Goal: Information Seeking & Learning: Learn about a topic

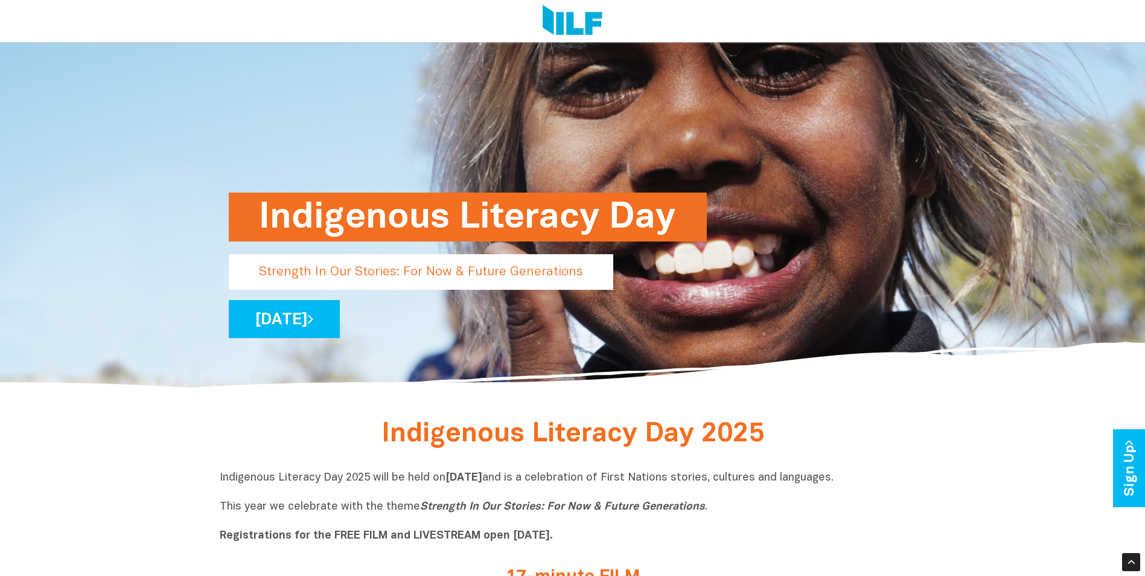
scroll to position [60, 0]
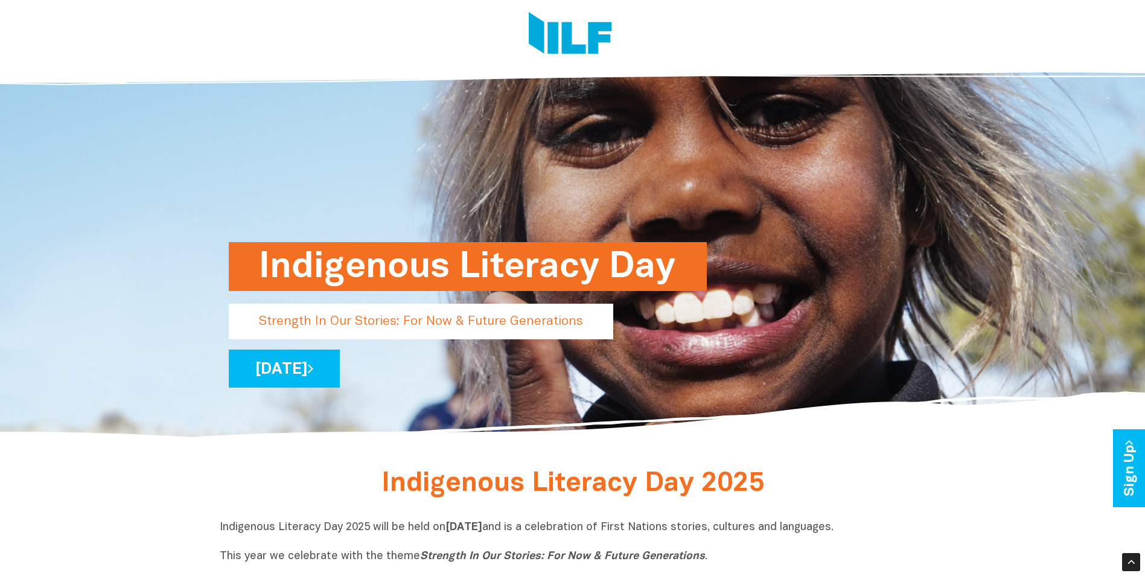
click at [431, 263] on h1 "Indigenous Literacy Day" at bounding box center [468, 266] width 418 height 49
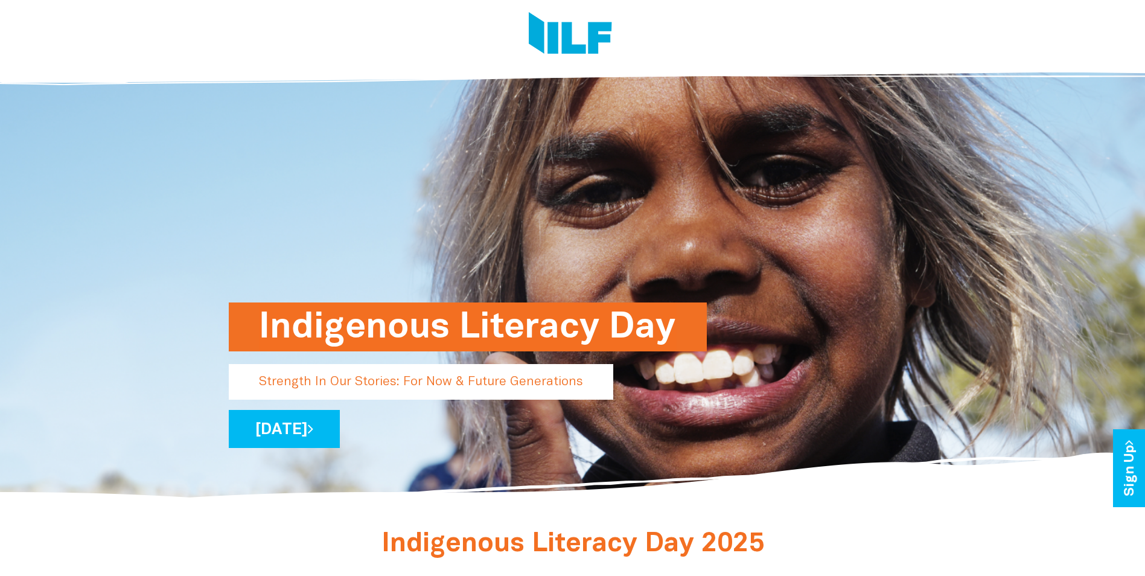
click at [398, 390] on p "Strength In Our Stories: For Now & Future Generations" at bounding box center [421, 382] width 385 height 36
click at [340, 435] on link "[DATE]" at bounding box center [284, 429] width 111 height 38
click at [313, 425] on icon at bounding box center [310, 429] width 5 height 16
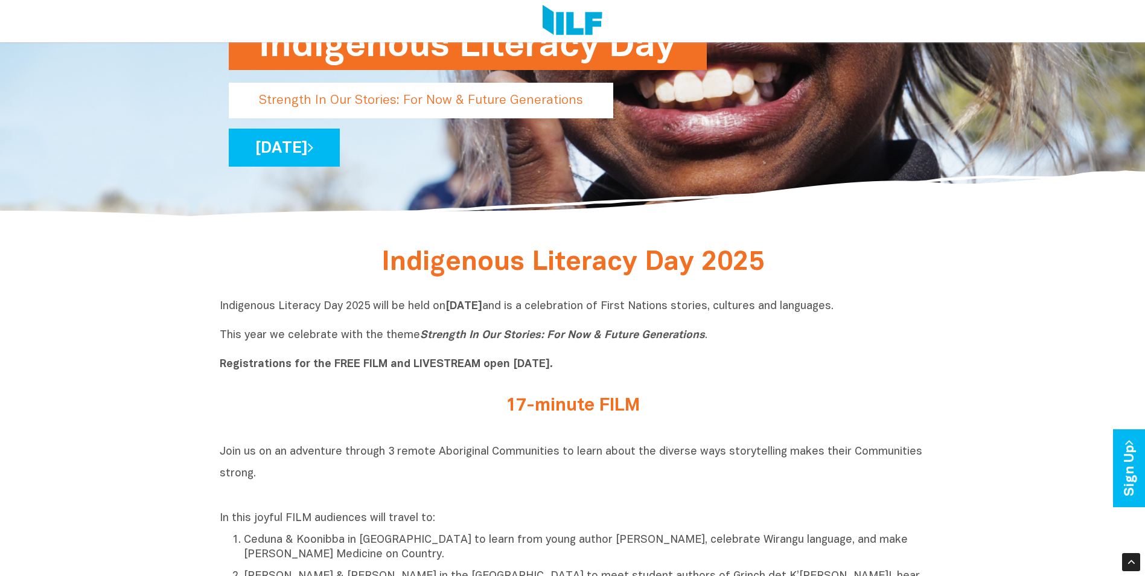
scroll to position [362, 0]
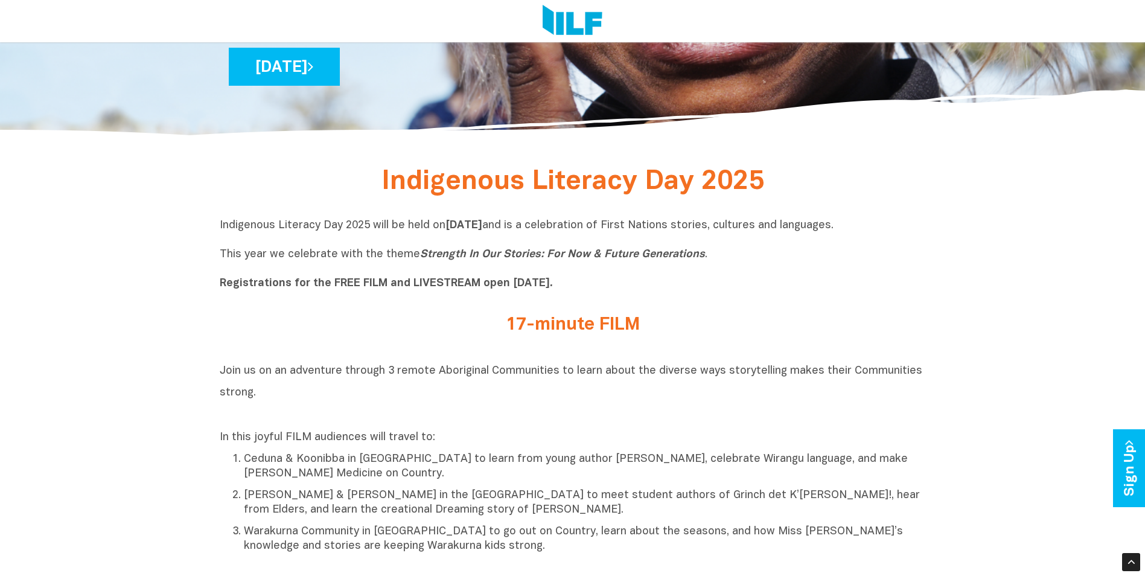
click at [583, 179] on span "Indigenous Literacy Day 2025" at bounding box center [572, 182] width 383 height 25
click at [555, 333] on h2 "17-minute FILM" at bounding box center [572, 325] width 453 height 20
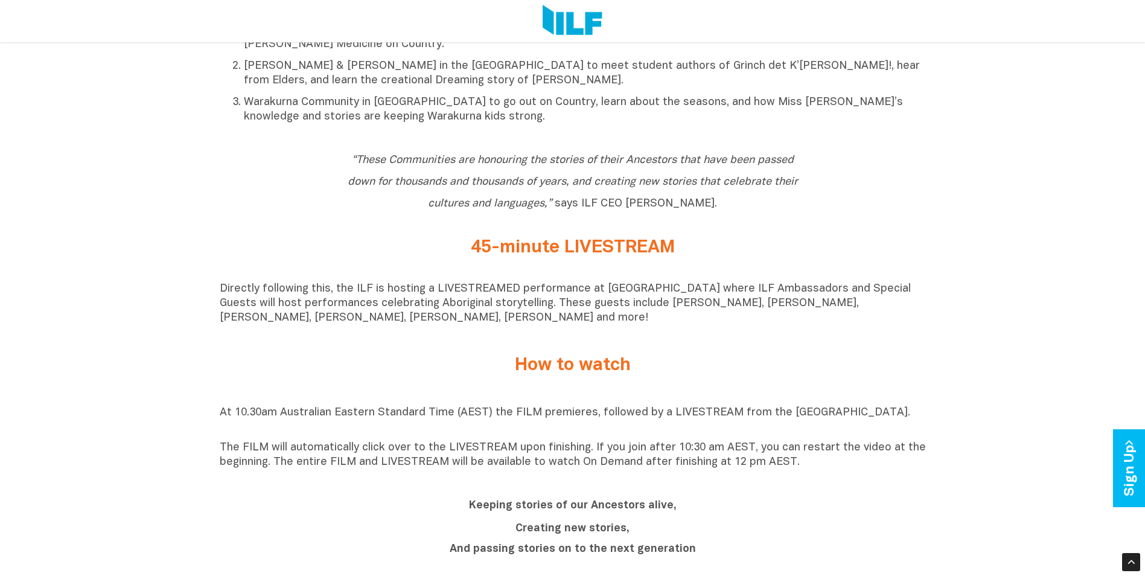
scroll to position [785, 0]
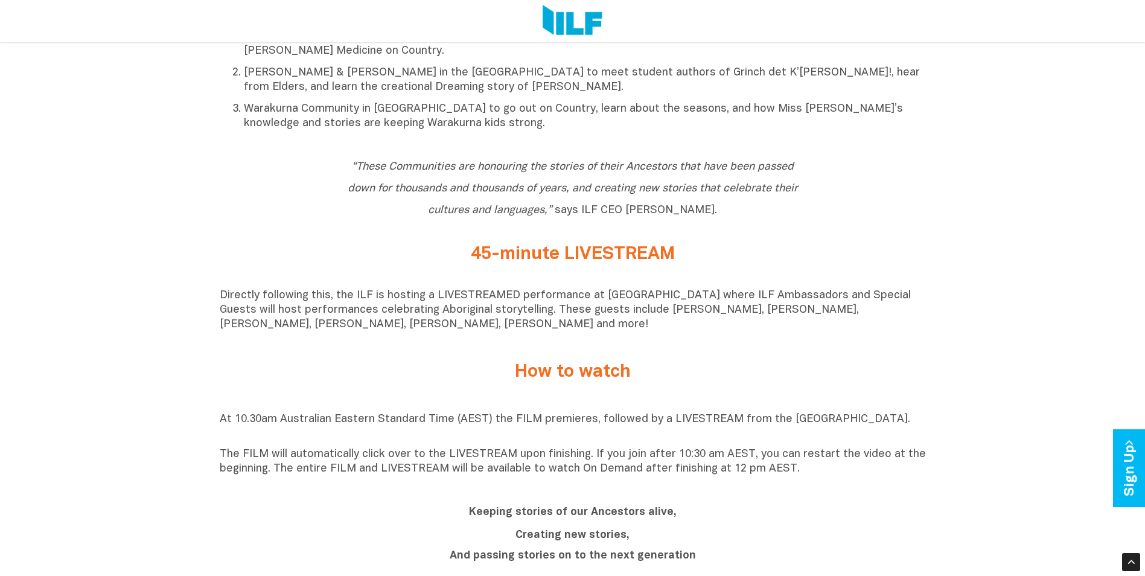
click at [570, 372] on h2 "How to watch" at bounding box center [572, 372] width 453 height 20
click at [565, 429] on p "At 10.30am Australian Eastern Standard Time (AEST) the FILM premieres, followed…" at bounding box center [573, 426] width 706 height 29
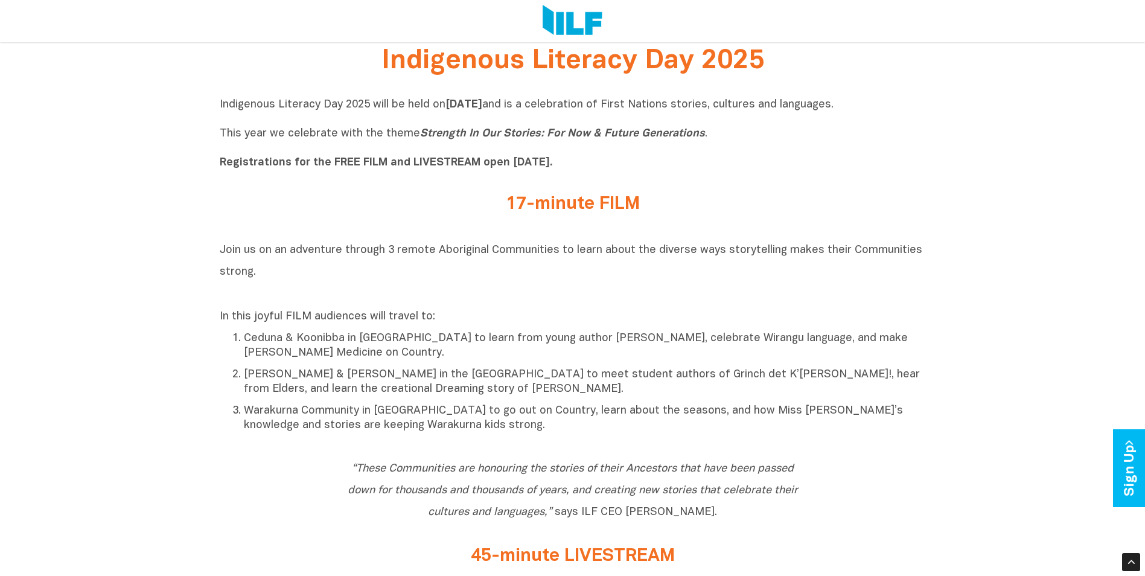
scroll to position [423, 0]
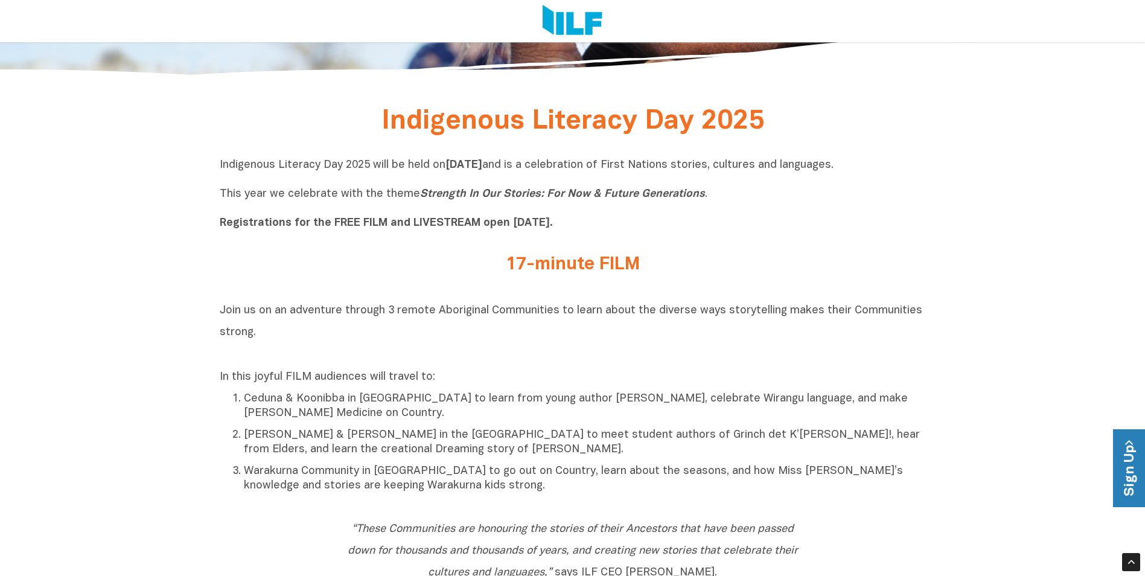
click at [1127, 456] on link "Sign Up" at bounding box center [1130, 468] width 34 height 78
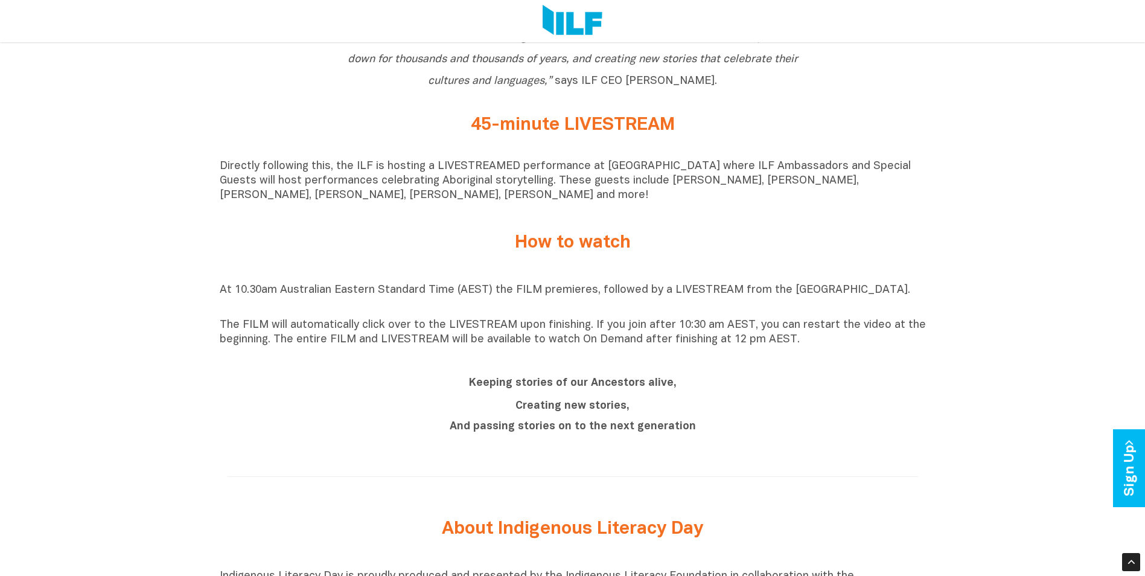
scroll to position [966, 0]
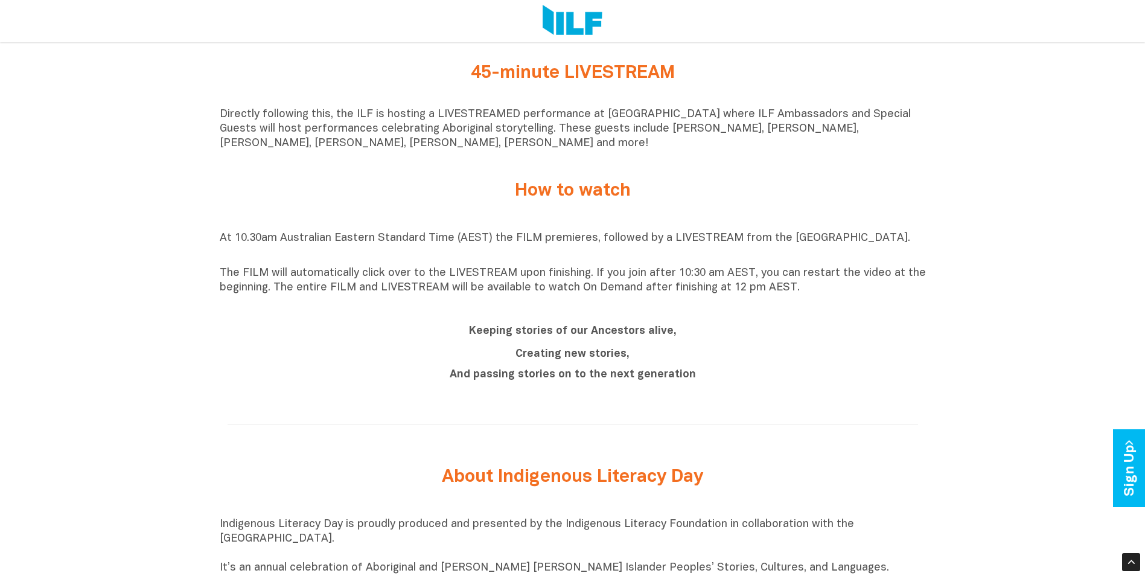
click at [531, 287] on p "The FILM will automatically click over to the LIVESTREAM upon finishing. If you…" at bounding box center [573, 280] width 706 height 29
click at [512, 284] on p "The FILM will automatically click over to the LIVESTREAM upon finishing. If you…" at bounding box center [573, 280] width 706 height 29
drag, startPoint x: 512, startPoint y: 284, endPoint x: 373, endPoint y: 284, distance: 138.8
click at [373, 284] on p "The FILM will automatically click over to the LIVESTREAM upon finishing. If you…" at bounding box center [573, 280] width 706 height 29
click at [463, 290] on p "The FILM will automatically click over to the LIVESTREAM upon finishing. If you…" at bounding box center [573, 280] width 706 height 29
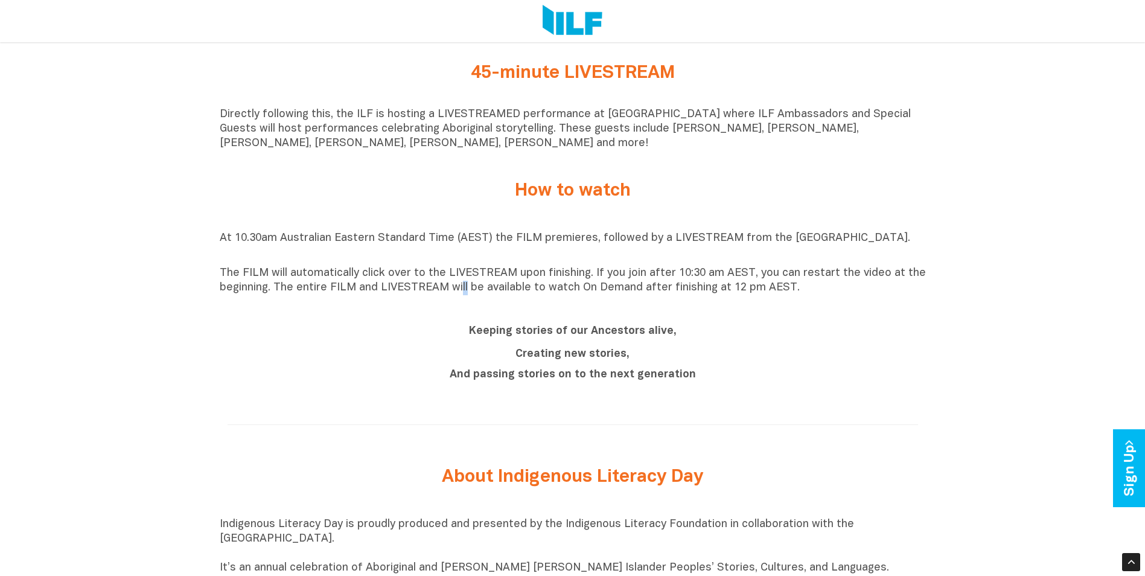
copy p "ll"
click at [599, 246] on p "At 10.30am Australian Eastern Standard Time (AEST) the FILM premieres, followed…" at bounding box center [573, 245] width 706 height 29
click at [564, 341] on h2 "Keeping stories of our Ancestors alive," at bounding box center [572, 330] width 453 height 22
click at [569, 336] on b "Keeping stories of our Ancestors alive," at bounding box center [573, 331] width 208 height 10
click at [566, 359] on b "Creating new stories," at bounding box center [572, 354] width 114 height 10
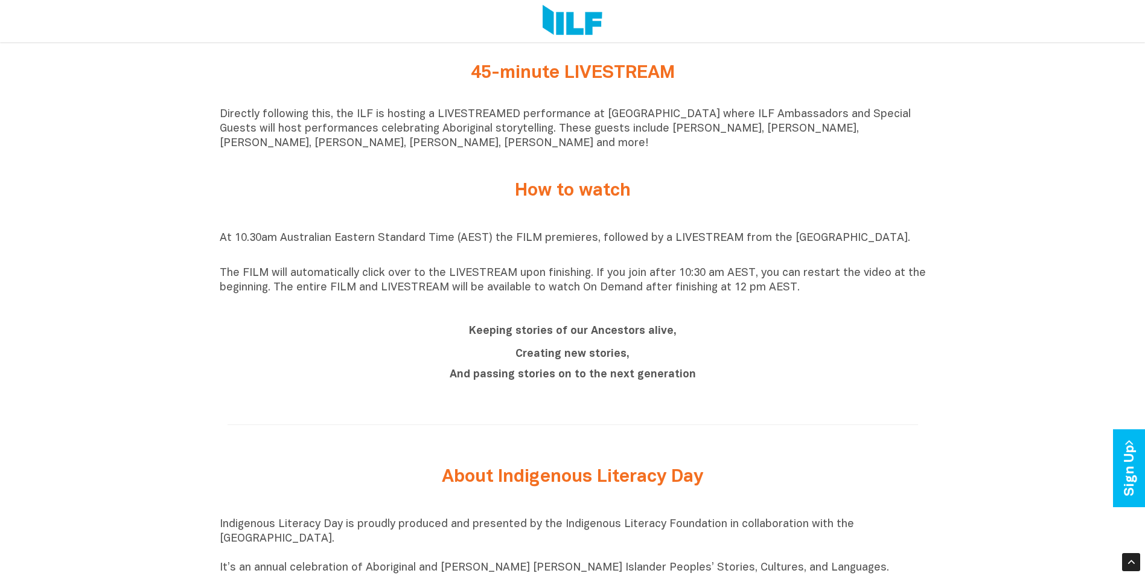
click at [564, 378] on b "And passing stories on to the next generation" at bounding box center [573, 374] width 246 height 10
click at [565, 380] on b "And passing stories on to the next generation" at bounding box center [573, 374] width 246 height 10
drag, startPoint x: 565, startPoint y: 380, endPoint x: 572, endPoint y: 200, distance: 179.4
click at [572, 200] on h2 "How to watch" at bounding box center [572, 191] width 453 height 20
click at [537, 68] on h2 "45-minute LIVESTREAM" at bounding box center [572, 73] width 453 height 20
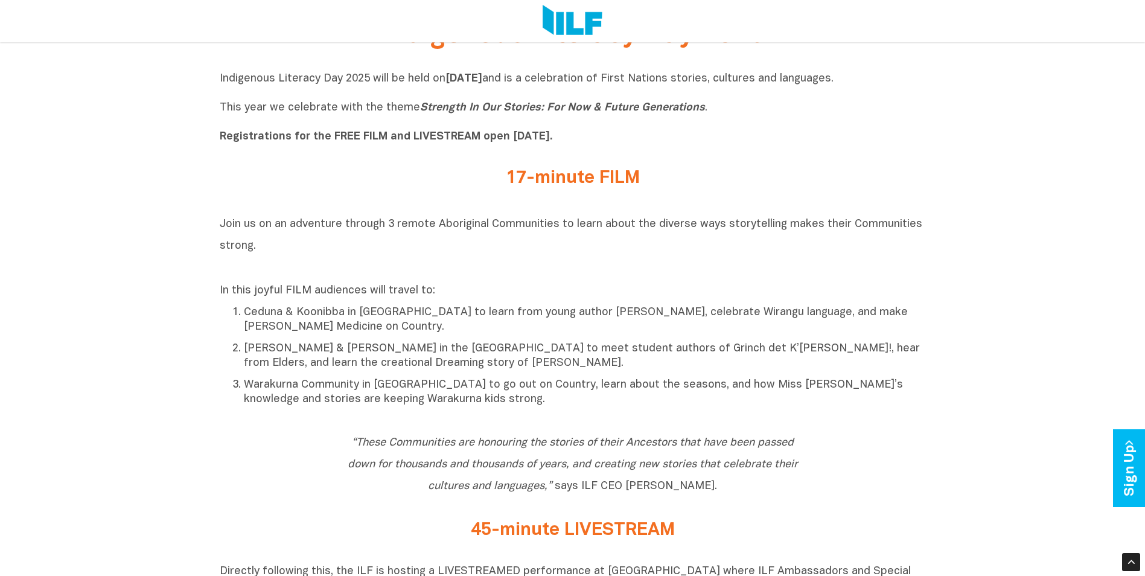
scroll to position [483, 0]
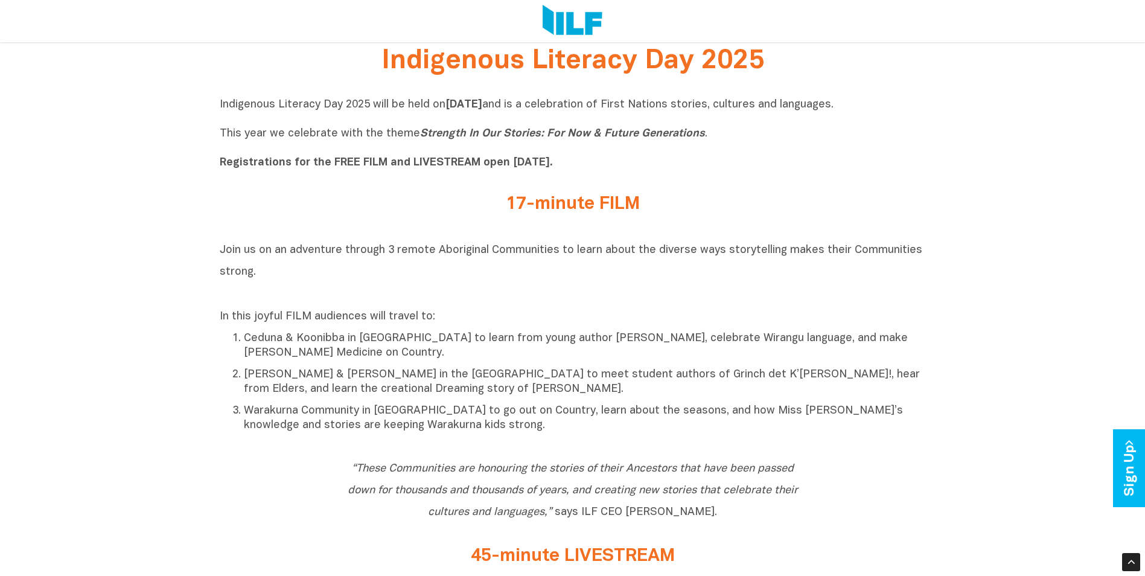
click at [566, 211] on h2 "17-minute FILM" at bounding box center [572, 204] width 453 height 20
click at [576, 206] on h2 "17-minute FILM" at bounding box center [572, 204] width 453 height 20
click at [579, 206] on h2 "17-minute FILM" at bounding box center [572, 204] width 453 height 20
click at [680, 205] on h2 "17-minute FILM" at bounding box center [572, 204] width 453 height 20
